Goal: Task Accomplishment & Management: Manage account settings

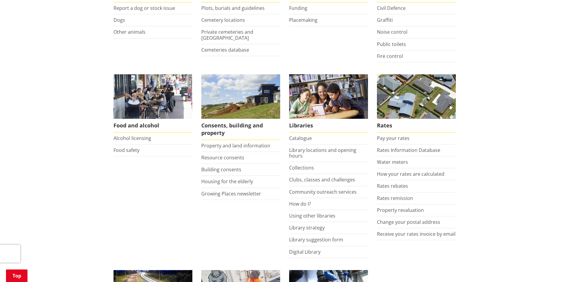
scroll to position [179, 0]
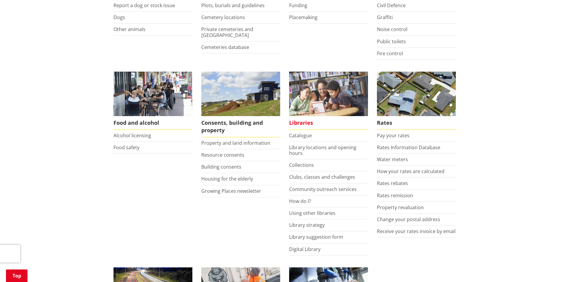
click at [297, 122] on span "Libraries" at bounding box center [328, 123] width 79 height 14
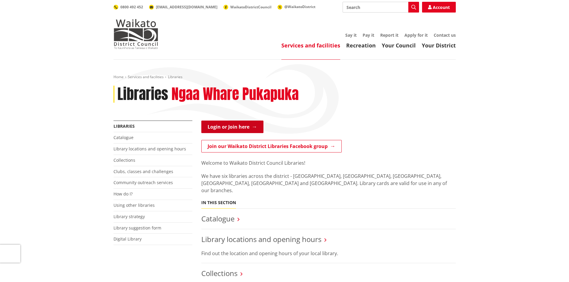
click at [235, 129] on link "Login or Join here" at bounding box center [232, 127] width 62 height 13
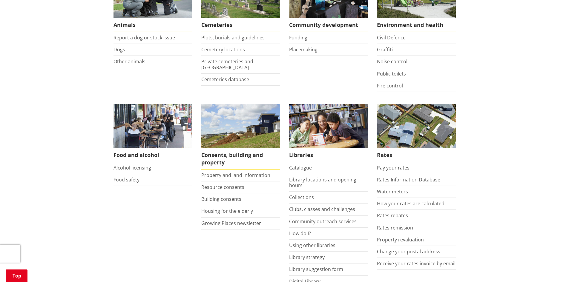
scroll to position [149, 0]
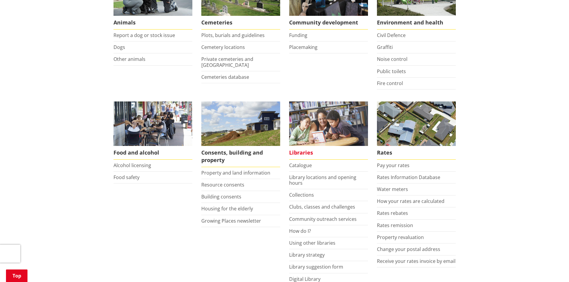
click at [304, 152] on span "Libraries" at bounding box center [328, 153] width 79 height 14
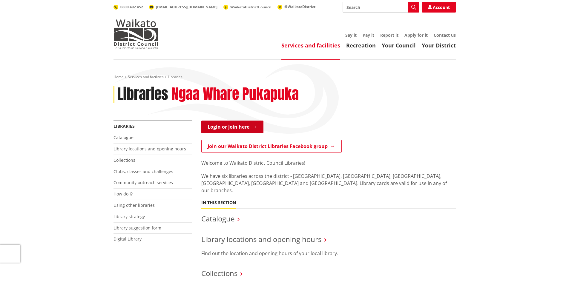
click at [253, 124] on link "Login or Join here" at bounding box center [232, 127] width 62 height 13
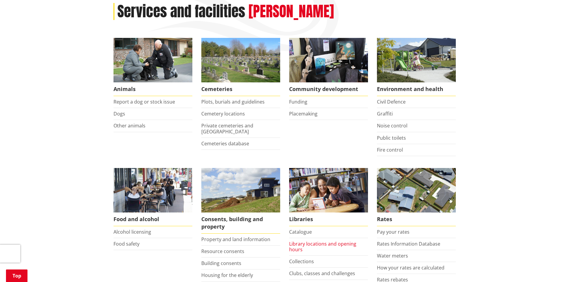
scroll to position [179, 0]
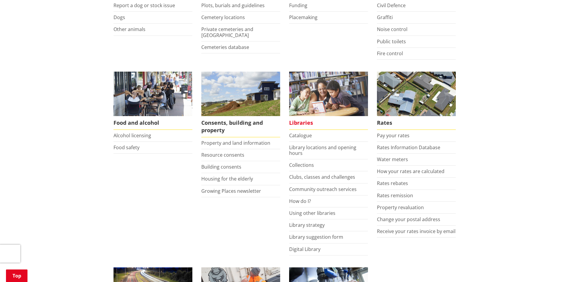
click at [304, 121] on span "Libraries" at bounding box center [328, 123] width 79 height 14
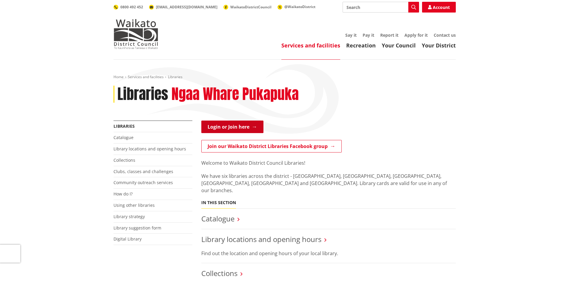
click at [225, 127] on link "Login or Join here" at bounding box center [232, 127] width 62 height 13
